Goal: Transaction & Acquisition: Purchase product/service

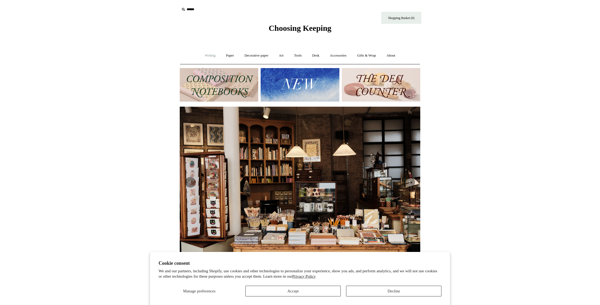
click at [212, 58] on link "Writing +" at bounding box center [210, 55] width 20 height 14
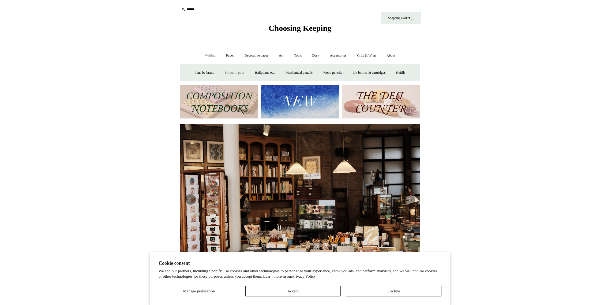
click at [221, 73] on link "Fountain pens +" at bounding box center [234, 73] width 29 height 14
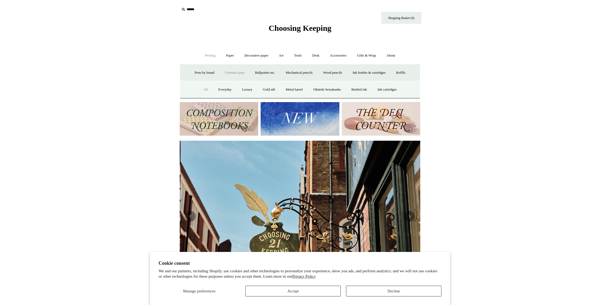
scroll to position [0, 241]
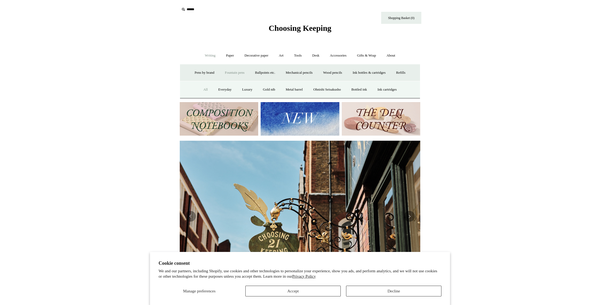
click at [199, 88] on link "All" at bounding box center [206, 90] width 14 height 14
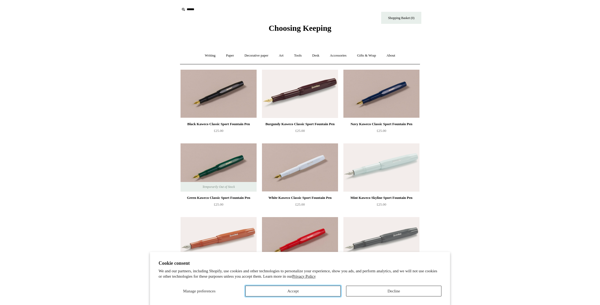
click at [296, 291] on button "Accept" at bounding box center [292, 291] width 95 height 11
